Goal: Task Accomplishment & Management: Manage account settings

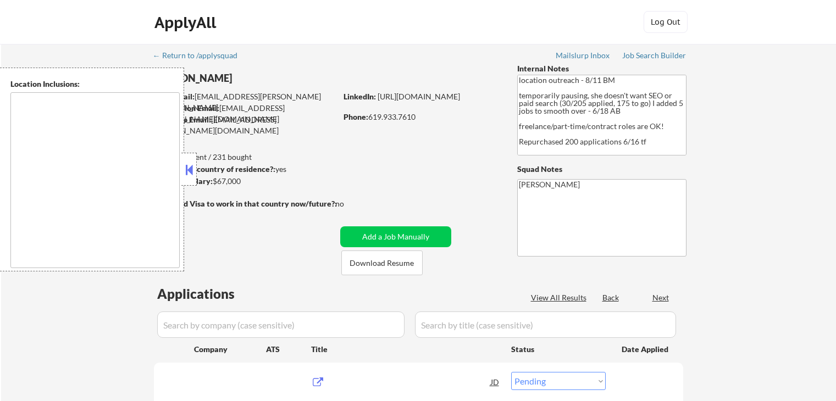
select select ""pending""
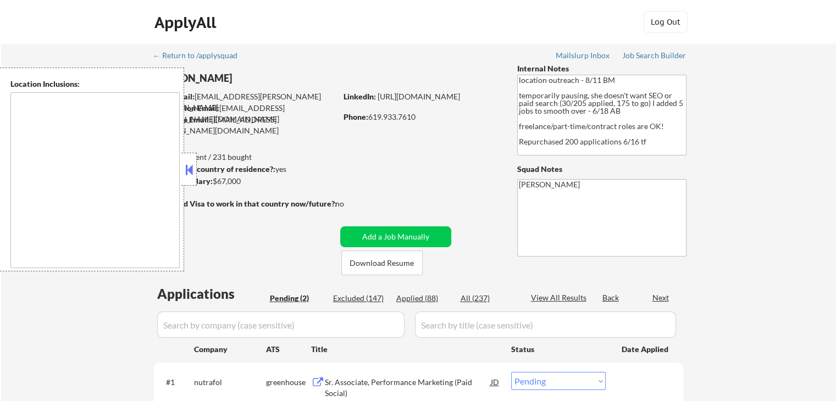
type textarea "[GEOGRAPHIC_DATA], [GEOGRAPHIC_DATA] [GEOGRAPHIC_DATA], [GEOGRAPHIC_DATA] [GEOG…"
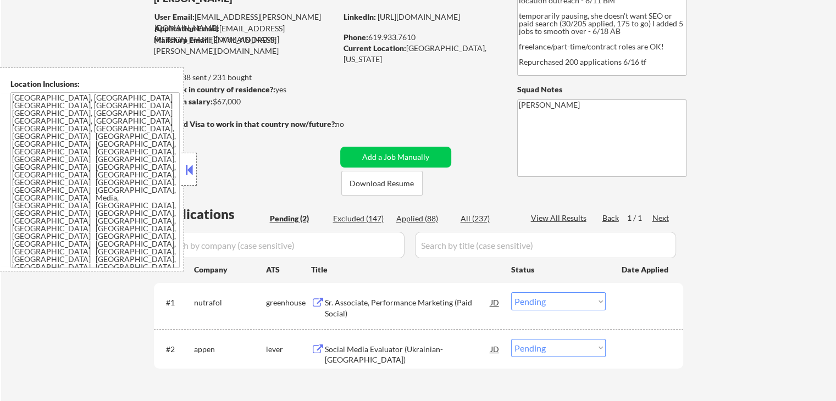
scroll to position [220, 0]
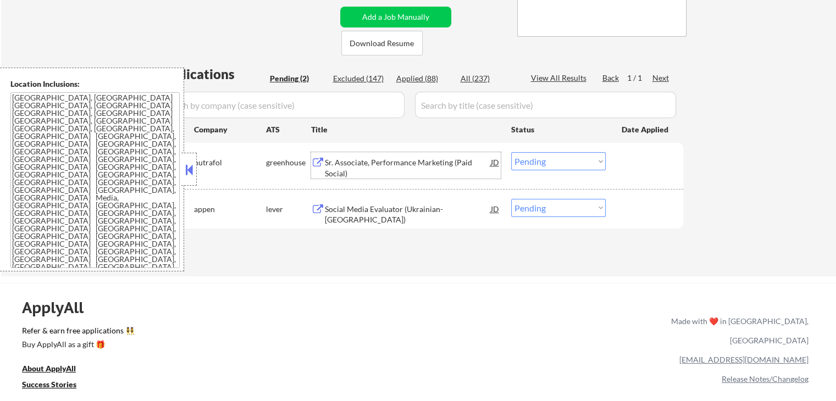
click at [357, 165] on div "Sr. Associate, Performance Marketing (Paid Social)" at bounding box center [408, 167] width 166 height 21
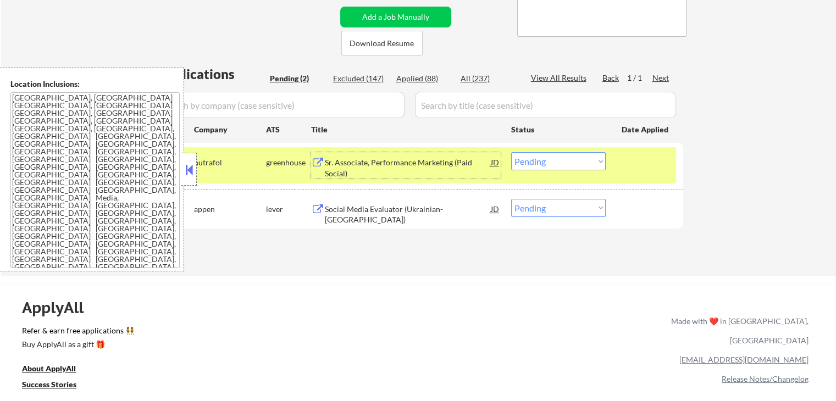
click at [403, 204] on div "Social Media Evaluator (Ukrainian-[GEOGRAPHIC_DATA])" at bounding box center [408, 214] width 166 height 21
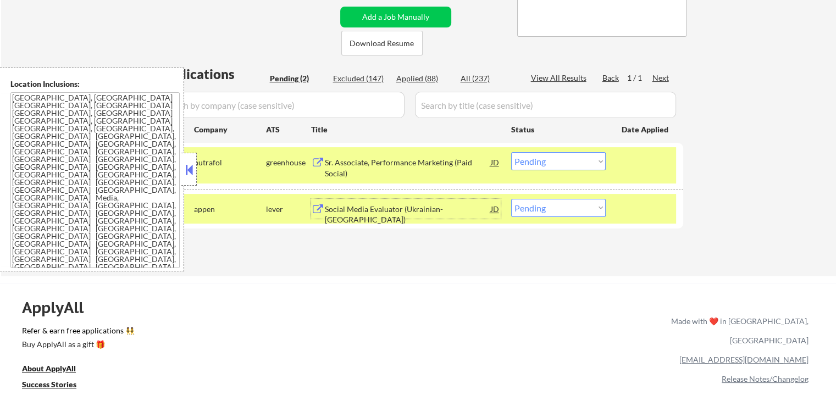
click at [564, 216] on select "Choose an option... Pending Applied Excluded (Questions) Excluded (Expired) Exc…" at bounding box center [558, 208] width 95 height 18
select select ""excluded__expired_""
click at [511, 199] on select "Choose an option... Pending Applied Excluded (Questions) Excluded (Expired) Exc…" at bounding box center [558, 208] width 95 height 18
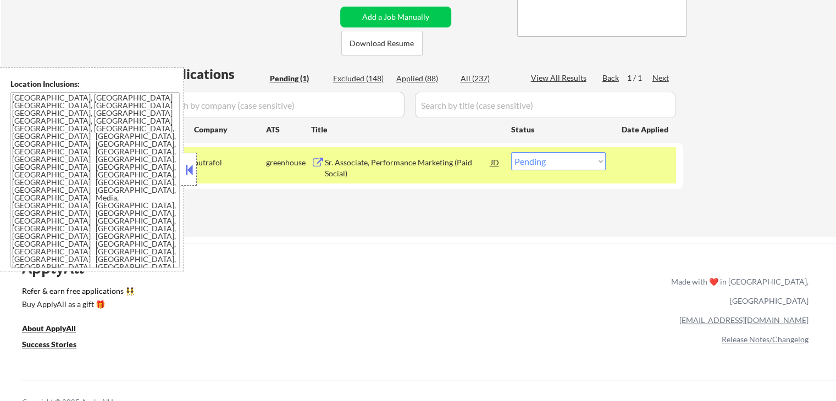
click at [680, 163] on div "#1 nutrafol greenhouse Sr. Associate, Performance Marketing (Paid Social) JD Ch…" at bounding box center [418, 166] width 529 height 46
click at [657, 163] on div at bounding box center [646, 162] width 48 height 20
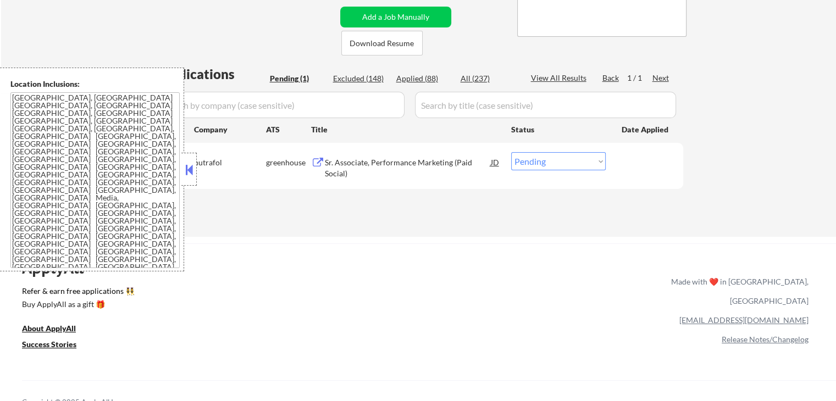
click at [444, 164] on div "Sr. Associate, Performance Marketing (Paid Social)" at bounding box center [408, 167] width 166 height 21
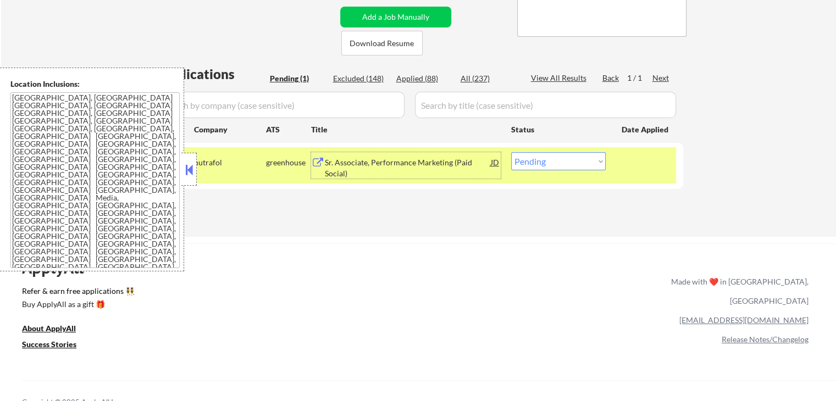
click at [625, 172] on div at bounding box center [646, 162] width 48 height 20
